Goal: Check status: Verify the current state of an ongoing process or item

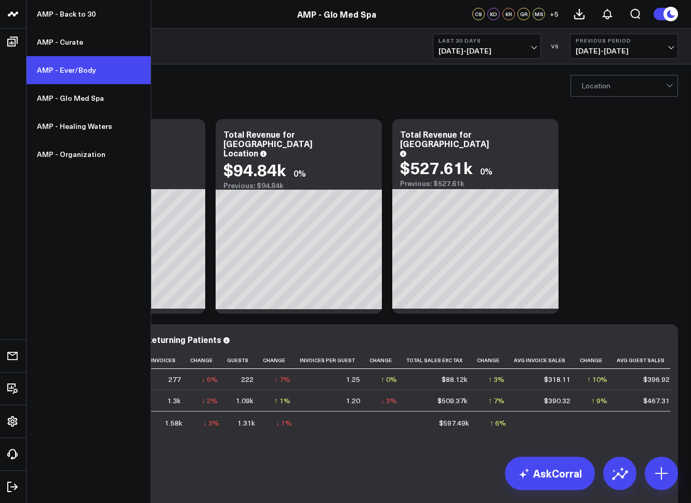
click at [72, 77] on link "AMP - Ever/Body" at bounding box center [88, 70] width 124 height 28
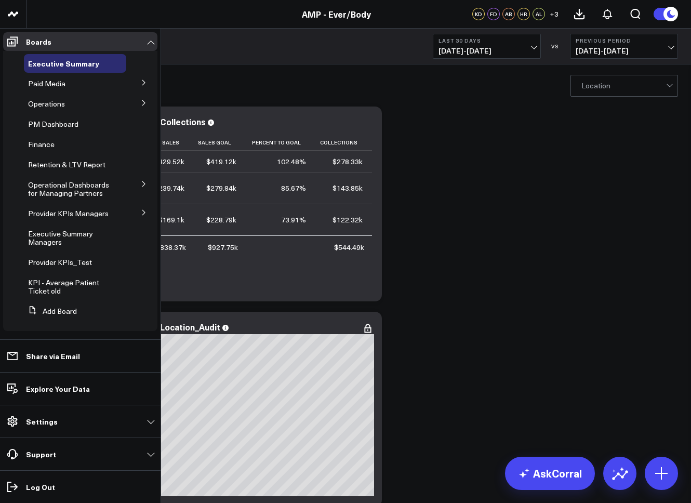
click at [141, 101] on icon at bounding box center [144, 103] width 6 height 6
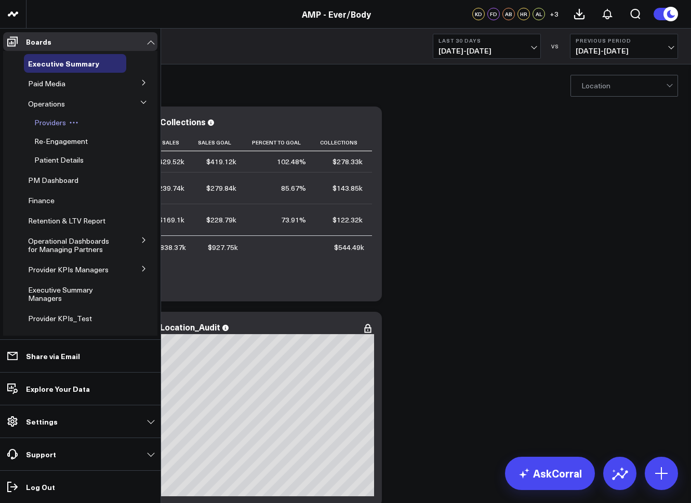
click at [53, 123] on span "Providers" at bounding box center [50, 122] width 32 height 10
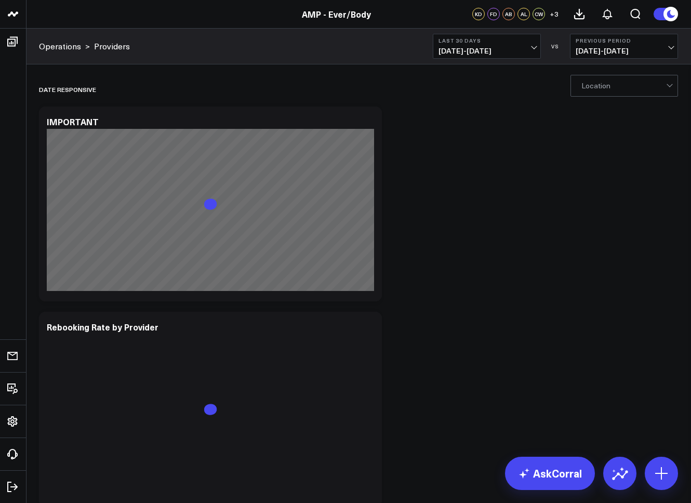
click at [467, 49] on span "07/12/25 - 08/10/25" at bounding box center [486, 51] width 97 height 8
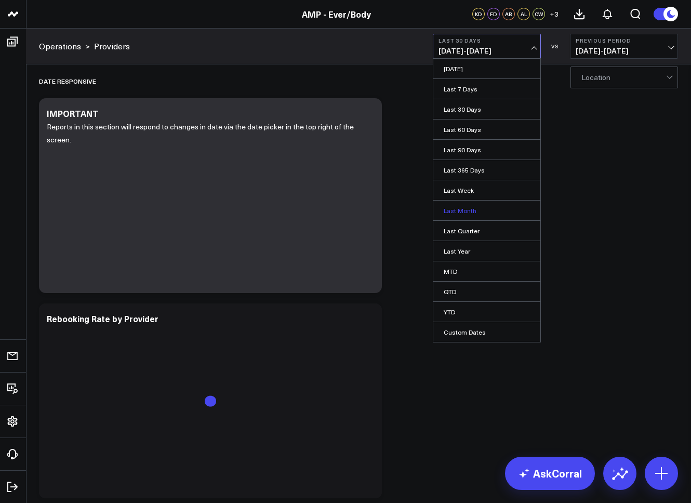
scroll to position [10, 0]
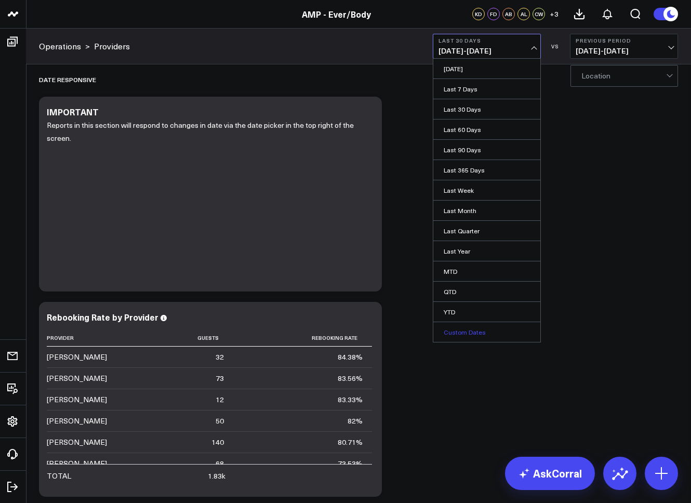
click at [459, 328] on link "Custom Dates" at bounding box center [486, 332] width 107 height 20
select select "7"
select select "2025"
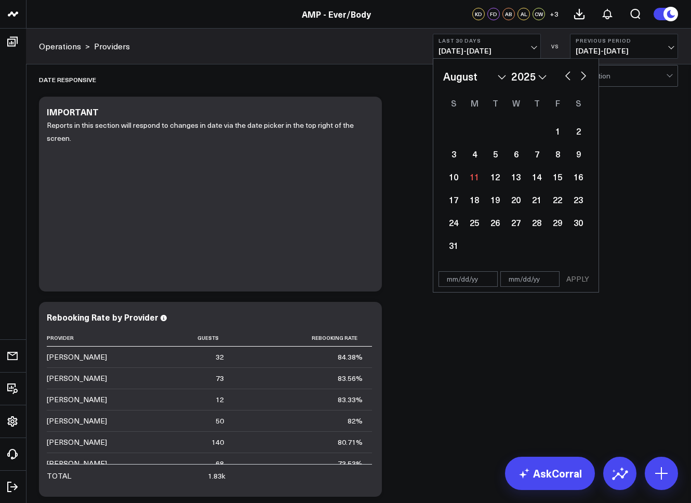
click at [567, 75] on button "button" at bounding box center [567, 75] width 10 height 12
select select "6"
select select "2025"
click at [568, 76] on button "button" at bounding box center [567, 75] width 10 height 12
select select "5"
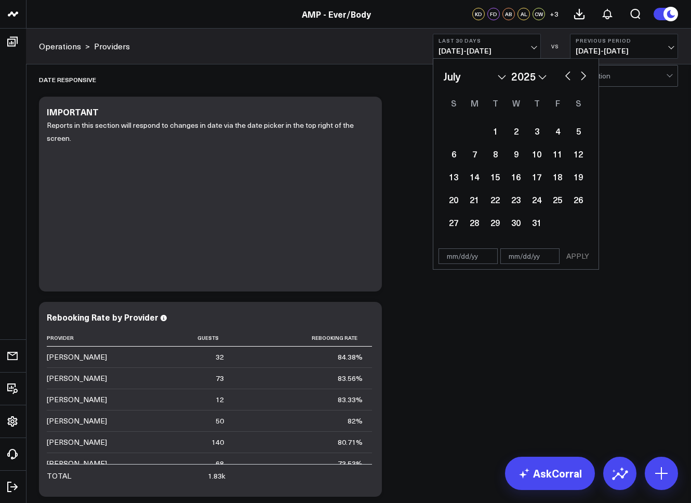
select select "2025"
click at [568, 76] on button "button" at bounding box center [567, 75] width 10 height 12
select select "3"
select select "2025"
click at [568, 76] on button "button" at bounding box center [567, 75] width 10 height 12
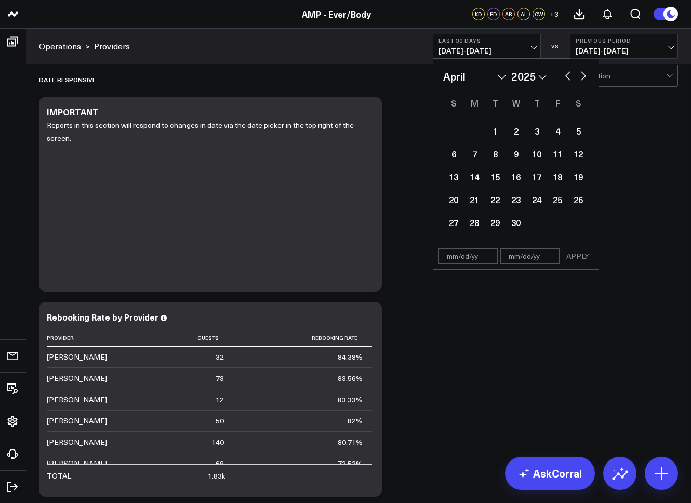
select select "2"
select select "2025"
click at [583, 128] on div "1" at bounding box center [578, 130] width 21 height 21
type input "03/01/25"
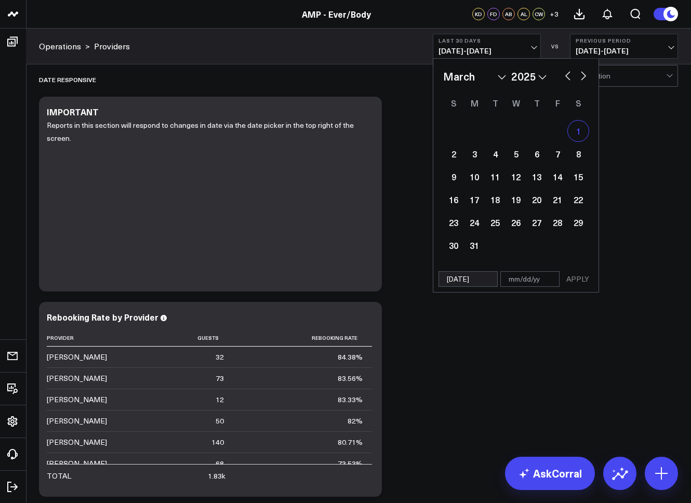
select select "2"
select select "2025"
click at [582, 76] on button "button" at bounding box center [583, 75] width 10 height 12
select select "3"
select select "2025"
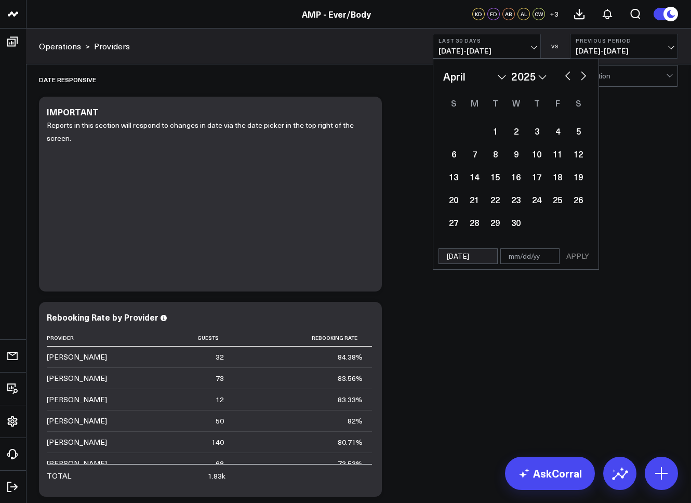
click at [582, 76] on button "button" at bounding box center [583, 75] width 10 height 12
select select "5"
select select "2025"
click at [582, 76] on button "button" at bounding box center [583, 75] width 10 height 12
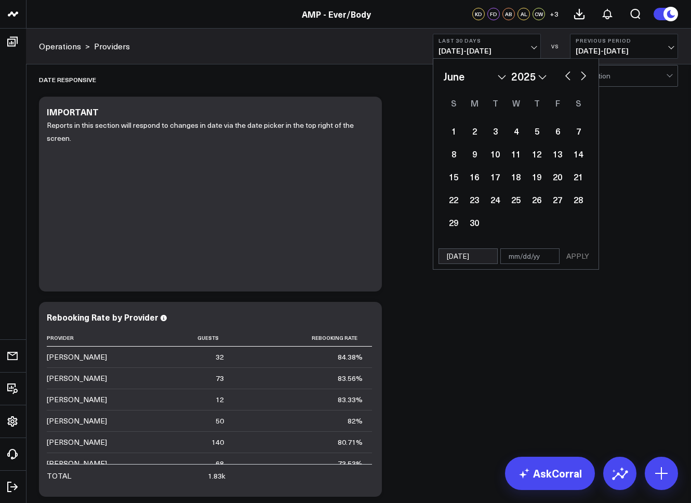
select select "6"
select select "2025"
click at [582, 78] on button "button" at bounding box center [583, 75] width 10 height 12
select select "7"
select select "2025"
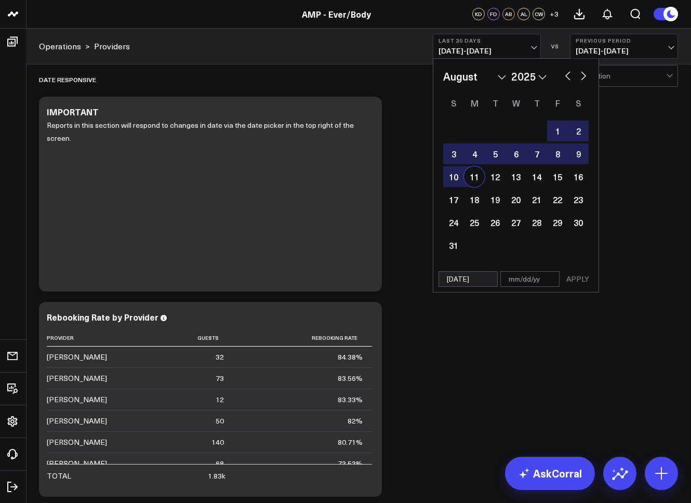
click at [475, 179] on div "11" at bounding box center [474, 176] width 21 height 21
type input "08/11/25"
select select "7"
select select "2025"
click at [582, 280] on button "APPLY" at bounding box center [577, 279] width 31 height 16
